Goal: Task Accomplishment & Management: Manage account settings

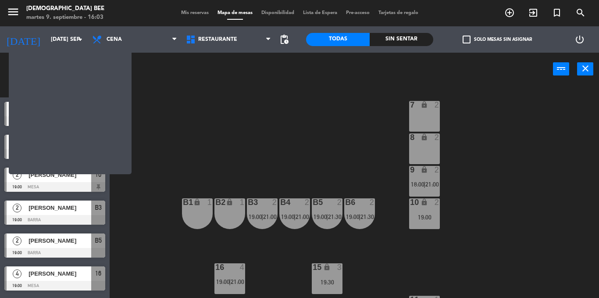
scroll to position [93, 0]
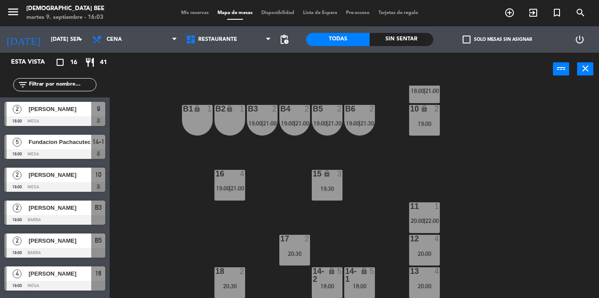
click at [433, 276] on div "13 4 20:00" at bounding box center [424, 282] width 31 height 31
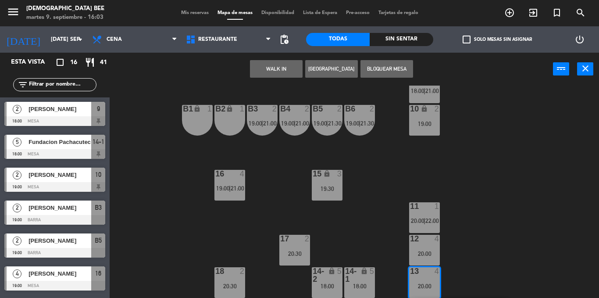
scroll to position [125, 0]
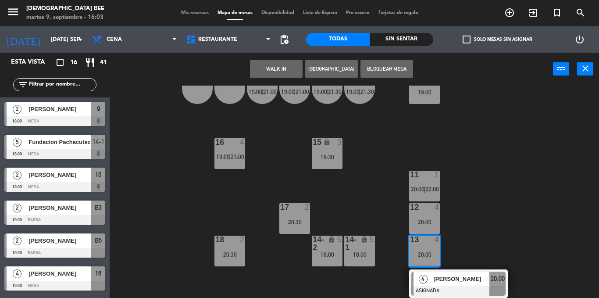
click at [372, 195] on div "7 lock 2 8 lock 2 9 lock 2 18:00 | 21:00 B1 lock 1 B2 lock 1 B3 2 19:00 | 21:00…" at bounding box center [357, 191] width 483 height 212
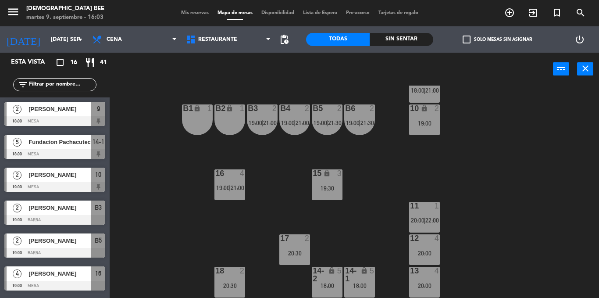
click at [373, 281] on div "5" at bounding box center [374, 275] width 14 height 16
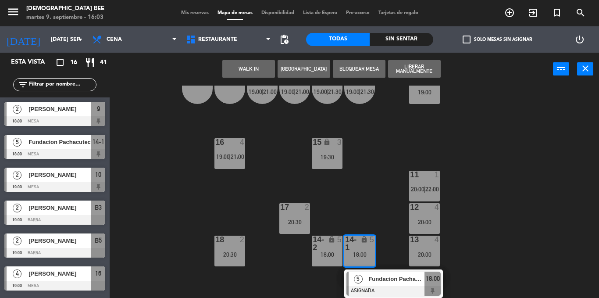
click at [384, 213] on div "7 lock 2 8 lock 2 9 lock 2 18:00 | 21:00 B1 lock 1 B2 lock 1 B3 2 19:00 | 21:00…" at bounding box center [357, 191] width 483 height 212
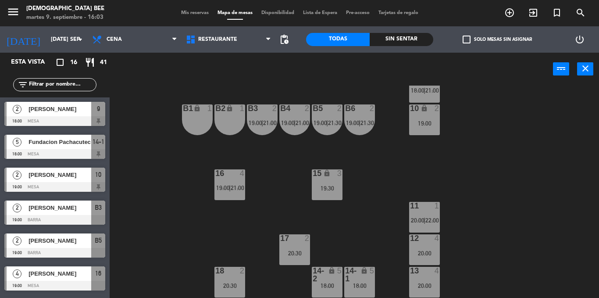
click at [426, 245] on div "12 4 20:00" at bounding box center [424, 249] width 31 height 31
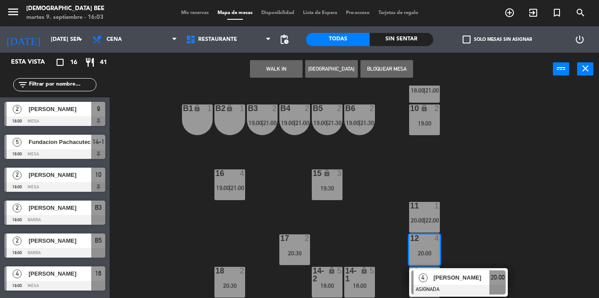
click at [405, 223] on div "7 lock 2 8 lock 2 9 lock 2 18:00 | 21:00 B1 lock 1 B2 lock 1 B3 2 19:00 | 21:00…" at bounding box center [357, 191] width 483 height 212
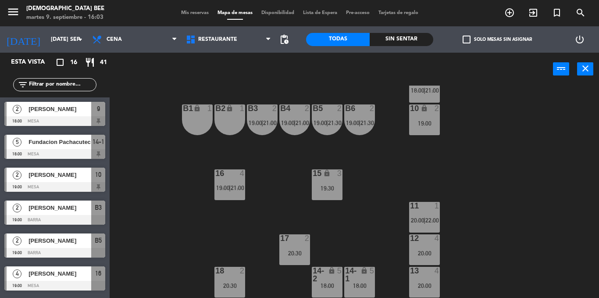
scroll to position [93, 0]
click at [237, 279] on div "18 2 20:30" at bounding box center [229, 282] width 31 height 31
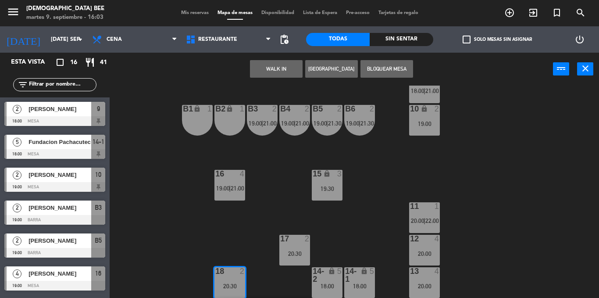
scroll to position [125, 0]
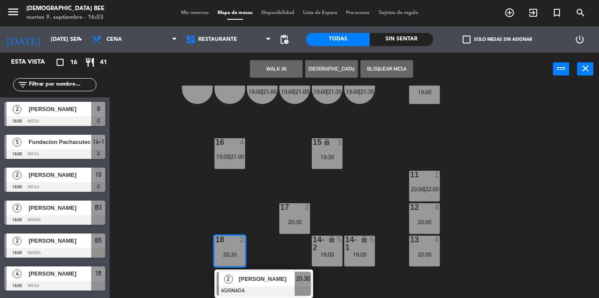
click at [415, 213] on div "12 4 20:00" at bounding box center [424, 218] width 31 height 31
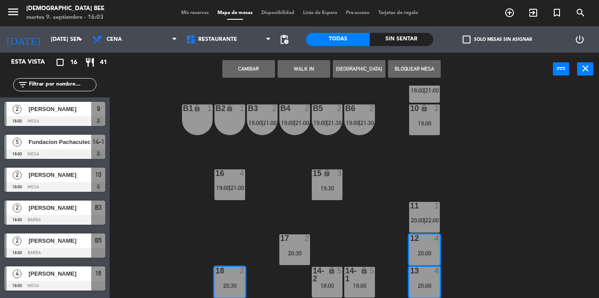
scroll to position [94, 0]
click at [376, 222] on div "7 lock 2 8 lock 2 9 lock 2 18:00 | 21:00 B1 lock 1 B2 lock 1 B3 2 19:00 | 21:00…" at bounding box center [357, 191] width 483 height 212
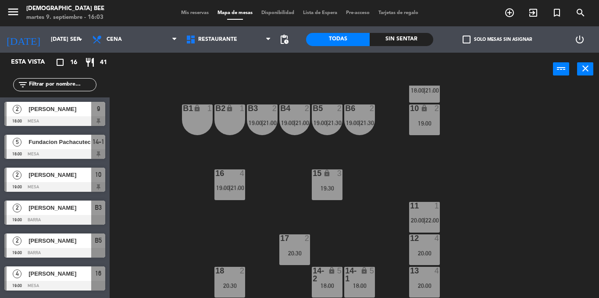
click at [432, 214] on div "11 1 20:00 | 22:00" at bounding box center [424, 217] width 31 height 31
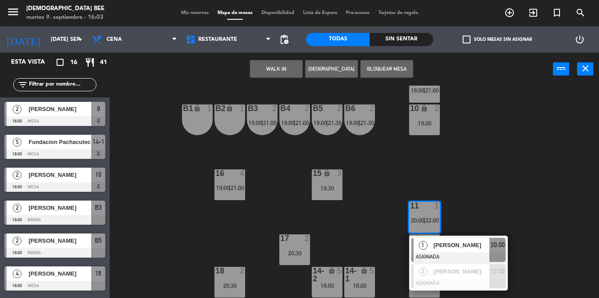
scroll to position [93, 0]
click at [451, 250] on span "[PERSON_NAME]" at bounding box center [461, 245] width 56 height 9
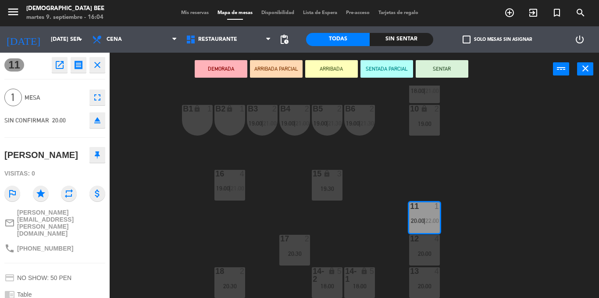
drag, startPoint x: 60, startPoint y: 156, endPoint x: 0, endPoint y: 152, distance: 60.7
click at [0, 152] on div "11 open_in_new receipt 8:00 PM mar., [DATE] 1 personas trip [PERSON_NAME][GEOGR…" at bounding box center [55, 175] width 110 height 245
copy div "[PERSON_NAME]"
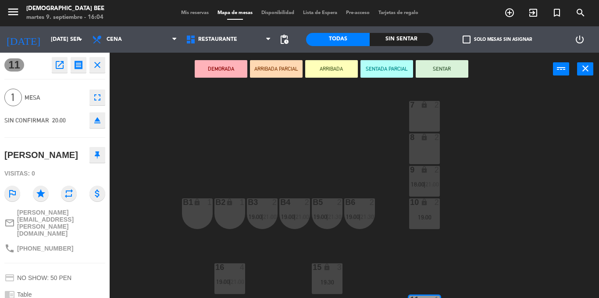
click at [258, 184] on div "7 lock 2 8 lock 2 9 lock 2 18:00 | 21:00 B1 lock 1 B2 lock 1 B3 2 19:00 | 21:00…" at bounding box center [357, 191] width 483 height 212
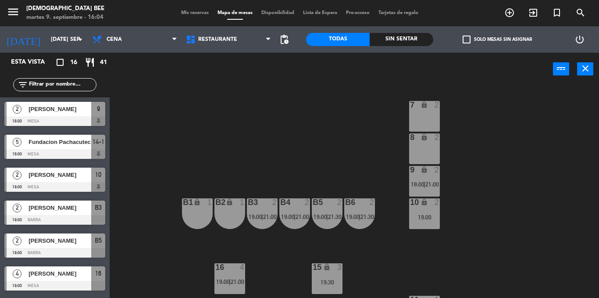
scroll to position [93, 0]
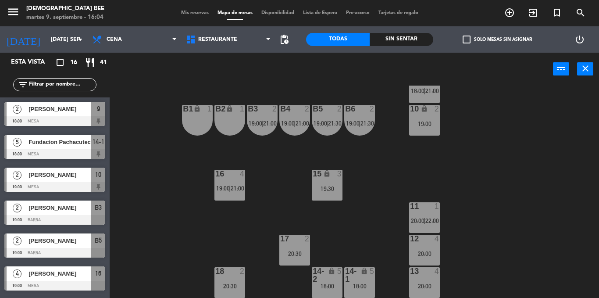
click at [427, 231] on div "11 1 20:00 | 22:00" at bounding box center [424, 217] width 31 height 31
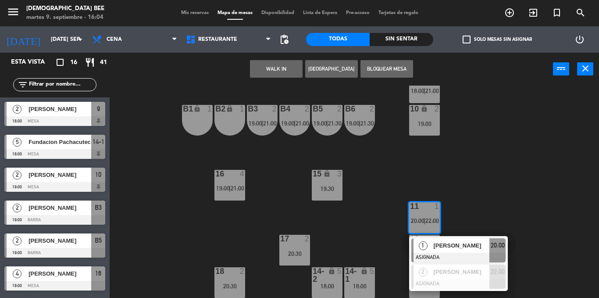
click at [464, 253] on div at bounding box center [458, 257] width 94 height 10
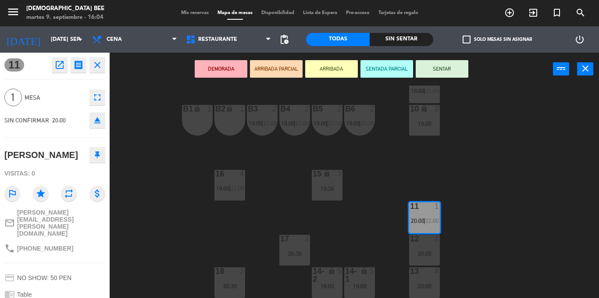
click at [202, 118] on div "B1 lock 1" at bounding box center [197, 120] width 31 height 31
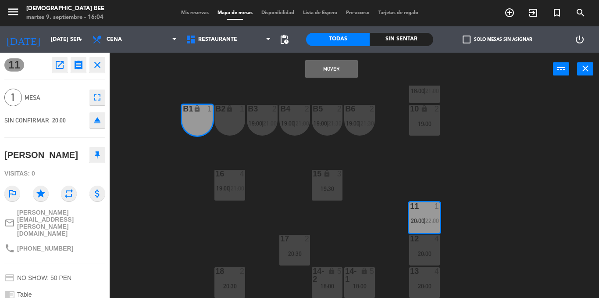
click at [313, 75] on button "Mover" at bounding box center [331, 69] width 53 height 18
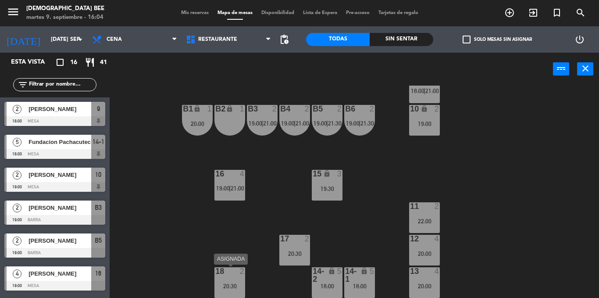
click at [241, 270] on div "2" at bounding box center [242, 271] width 5 height 8
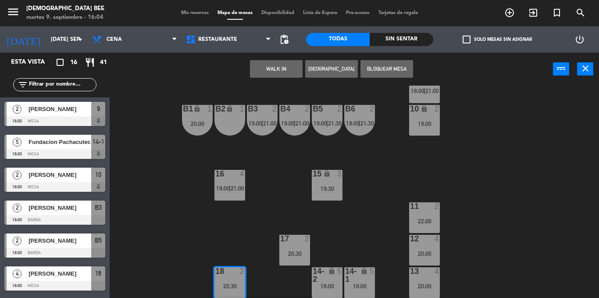
scroll to position [125, 0]
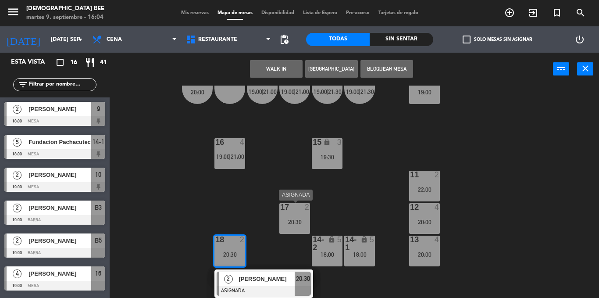
click at [291, 220] on div "20:30" at bounding box center [294, 222] width 31 height 6
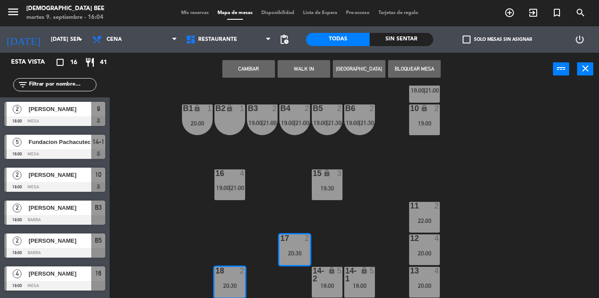
click at [345, 223] on div "7 lock 2 8 lock 2 9 lock 2 18:00 | 21:00 B1 lock 1 20:00 B2 lock 1 B3 2 19:00 |…" at bounding box center [357, 191] width 483 height 212
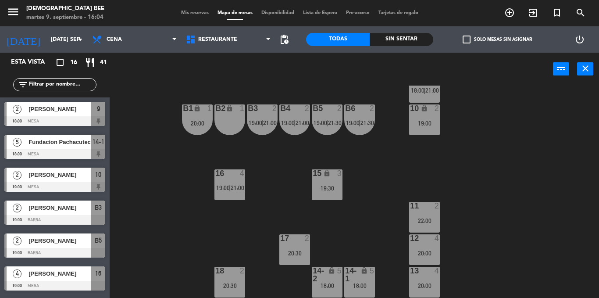
click at [298, 237] on div at bounding box center [294, 238] width 14 height 8
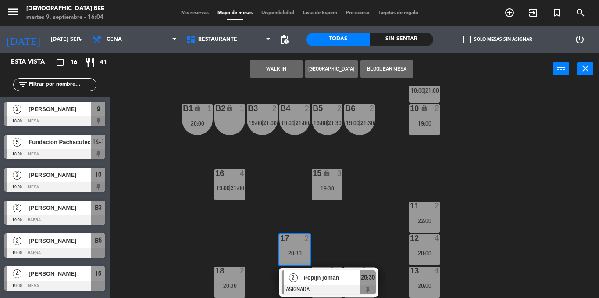
click at [340, 231] on div "7 lock 2 8 lock 2 9 lock 2 18:00 | 21:00 B1 lock 1 20:00 B2 lock 1 B3 2 19:00 |…" at bounding box center [357, 191] width 483 height 212
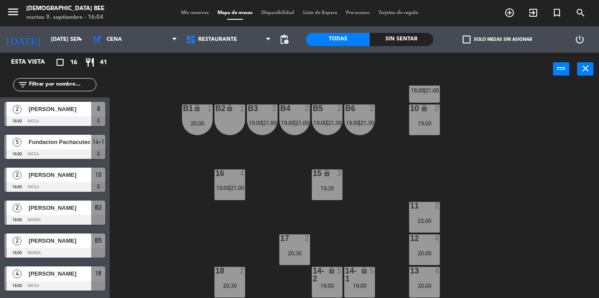
click at [179, 7] on div "menu [DEMOGRAPHIC_DATA] Bee martes 9. septiembre - 16:04 Mis reservas Mapa de m…" at bounding box center [299, 13] width 599 height 26
click at [185, 17] on div "menu [DEMOGRAPHIC_DATA] Bee martes 9. septiembre - 16:04 Mis reservas Mapa de m…" at bounding box center [299, 13] width 599 height 26
click at [185, 13] on span "Mis reservas" at bounding box center [195, 13] width 36 height 5
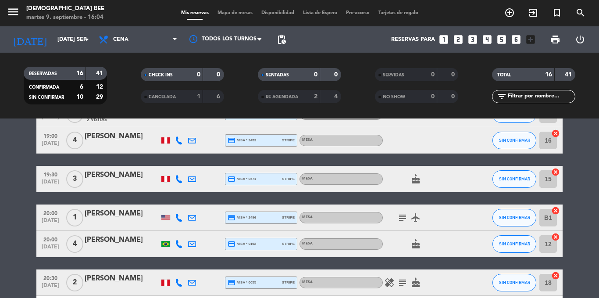
scroll to position [395, 0]
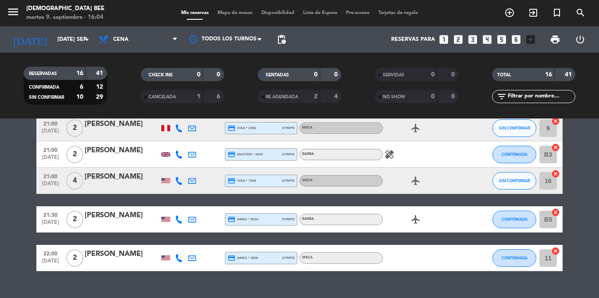
click at [389, 154] on icon "healing" at bounding box center [389, 154] width 11 height 11
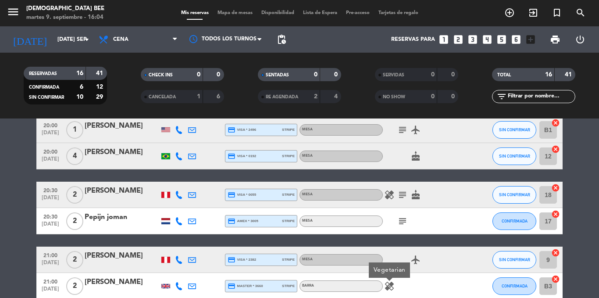
click at [402, 220] on icon "subject" at bounding box center [402, 221] width 11 height 11
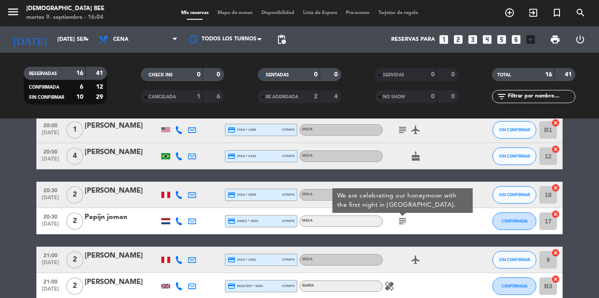
click at [417, 225] on div "subject We are celebrating our honeymoon with the first night in [GEOGRAPHIC_DA…" at bounding box center [422, 221] width 79 height 26
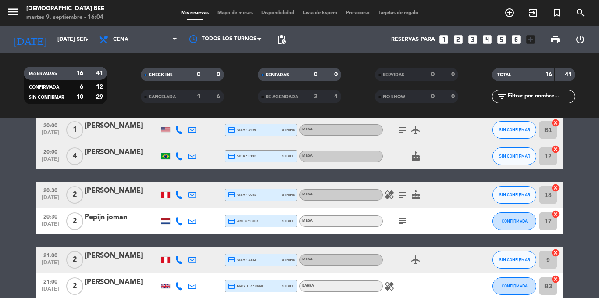
scroll to position [0, 0]
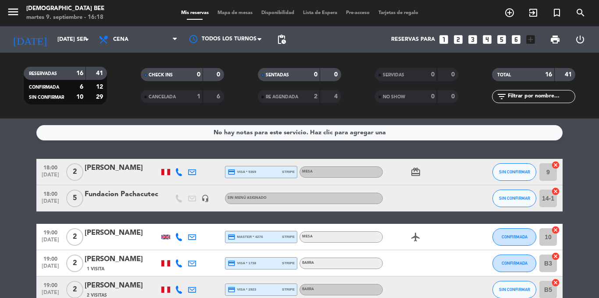
click at [358, 289] on div "Barra" at bounding box center [340, 289] width 83 height 11
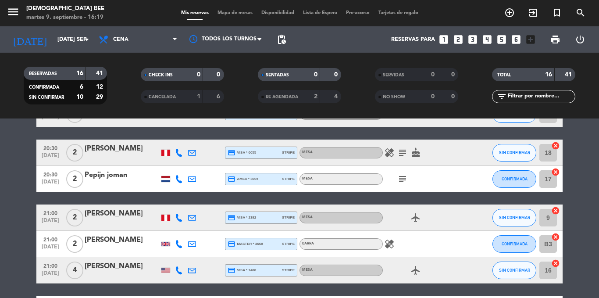
scroll to position [307, 0]
